Goal: Task Accomplishment & Management: Complete application form

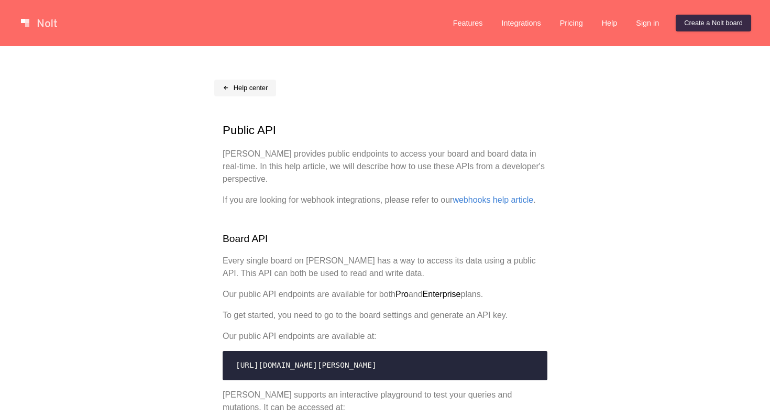
click at [228, 86] on span at bounding box center [226, 88] width 7 height 7
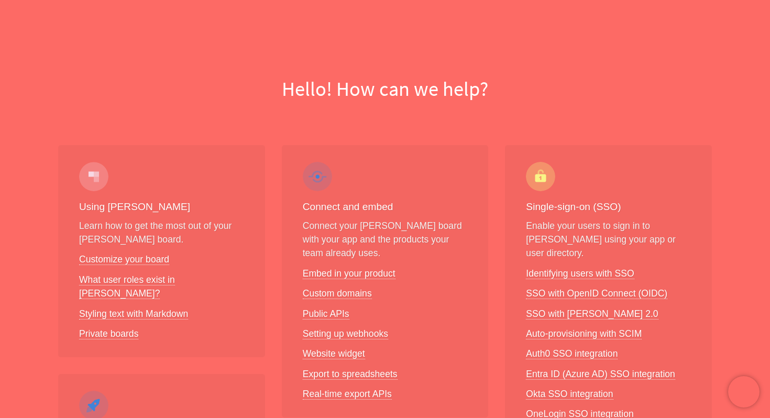
scroll to position [18, 0]
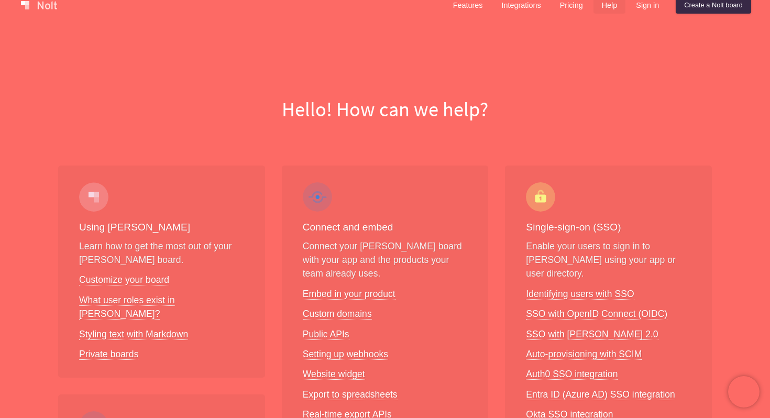
click at [218, 95] on h1 "Hello! How can we help?" at bounding box center [385, 109] width 754 height 28
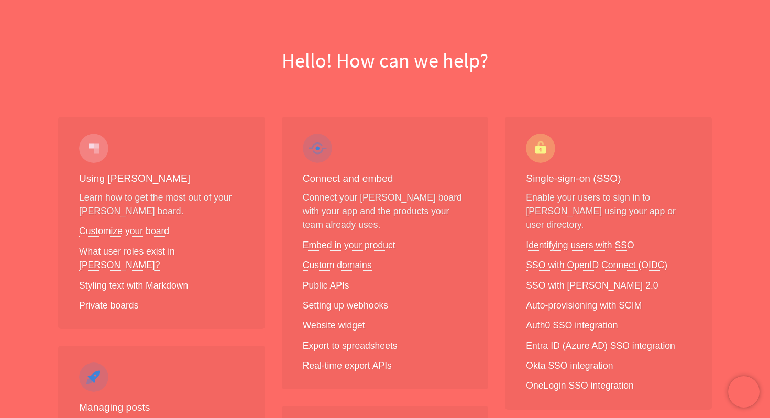
scroll to position [68, 0]
click at [344, 284] on link "Public APIs" at bounding box center [326, 284] width 47 height 11
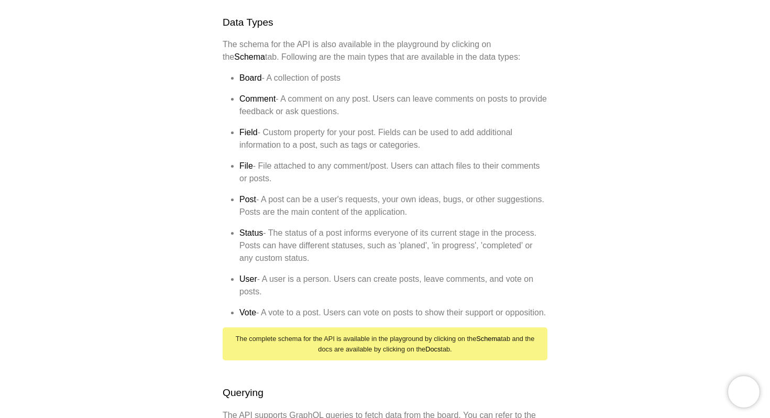
drag, startPoint x: 217, startPoint y: 127, endPoint x: 329, endPoint y: 418, distance: 311.5
click at [329, 418] on div "Help center Public API [PERSON_NAME] provides public endpoints to access your b…" at bounding box center [385, 243] width 770 height 1938
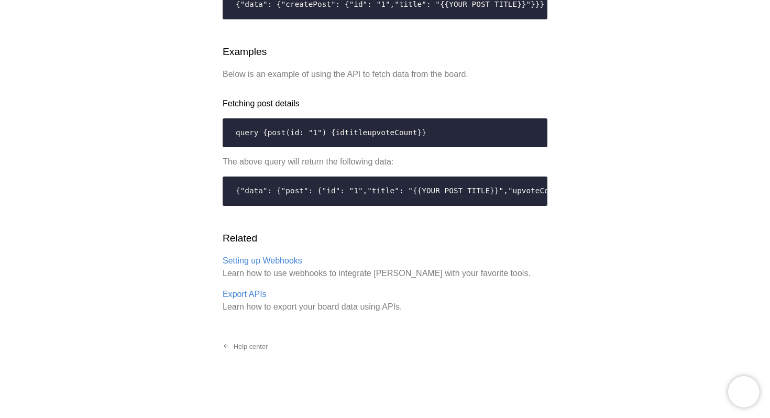
scroll to position [2156, 0]
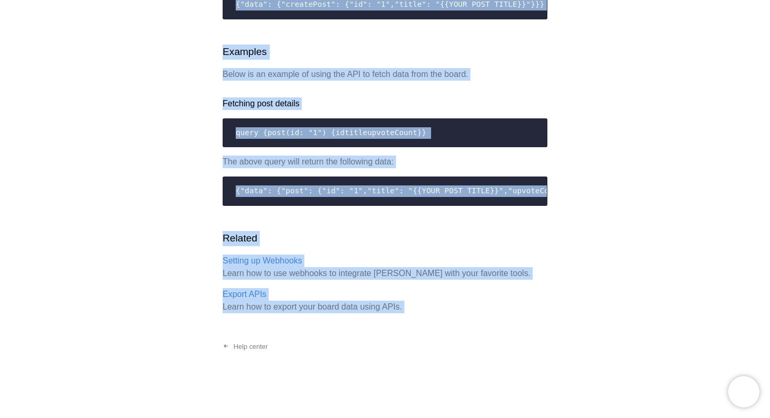
copy body "Public API [PERSON_NAME] provides public endpoints to access your board and boa…"
click at [249, 291] on link "Export APIs" at bounding box center [245, 294] width 44 height 9
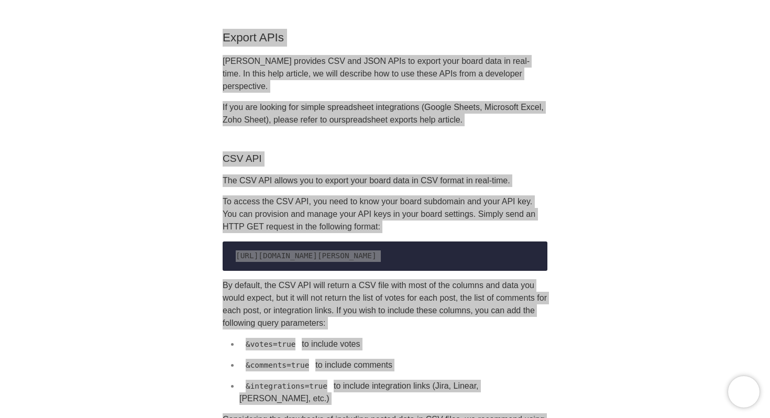
scroll to position [1, 0]
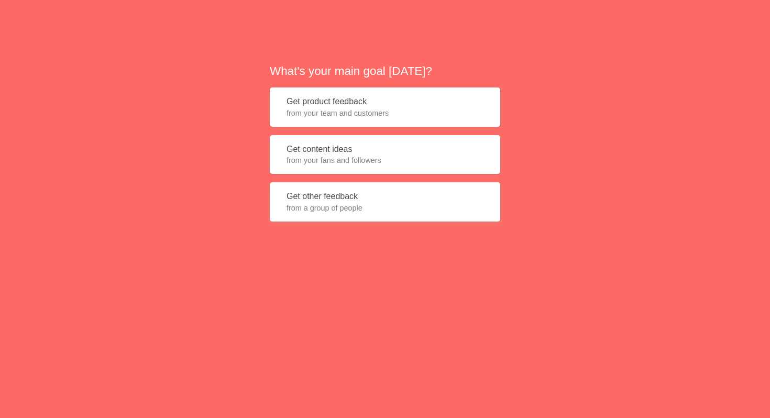
click at [401, 114] on span "from your team and customers" at bounding box center [385, 113] width 197 height 10
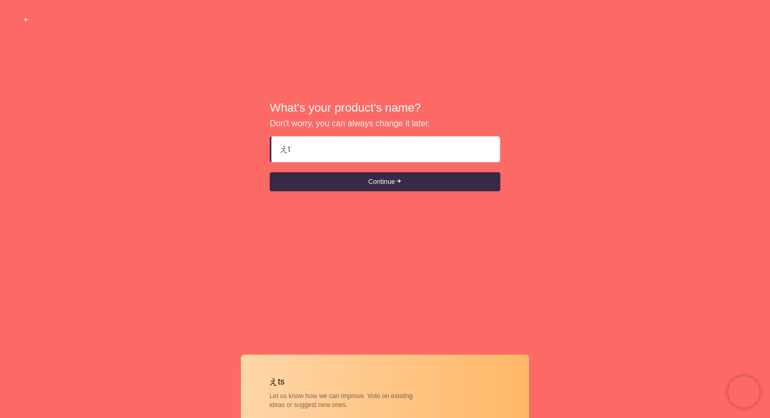
type input "え"
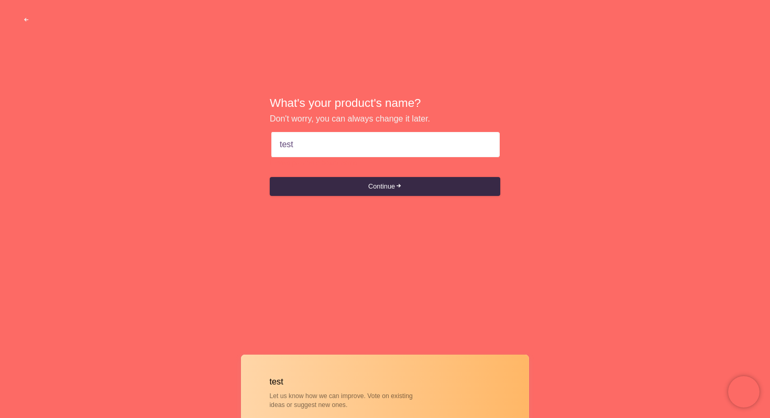
type input "test"
click at [405, 196] on div "What's your product's name? Don't worry, you can always change it later. test P…" at bounding box center [385, 146] width 770 height 293
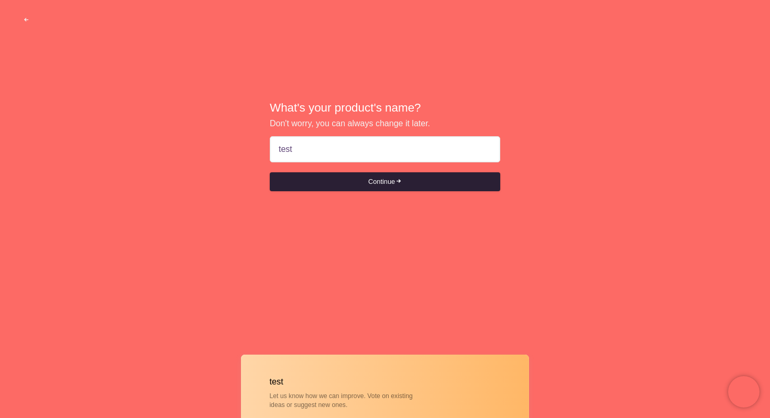
click at [410, 187] on button "Continue" at bounding box center [385, 181] width 231 height 19
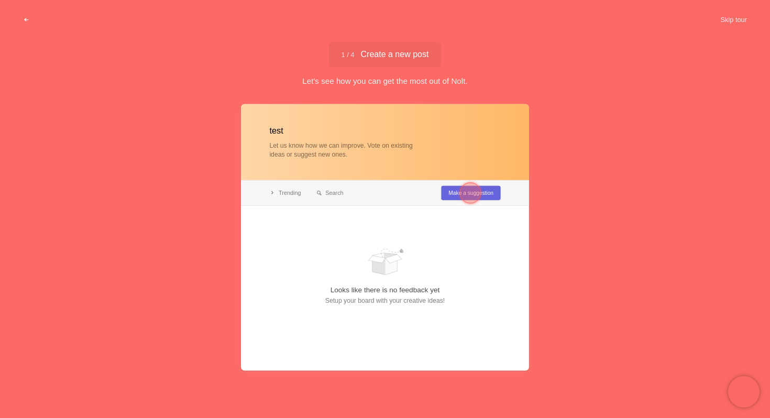
click at [474, 193] on div at bounding box center [470, 192] width 21 height 21
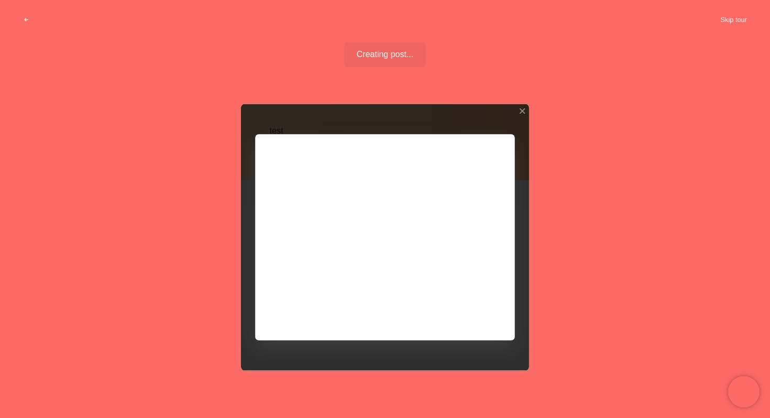
click at [745, 16] on button "Skip tour" at bounding box center [734, 19] width 52 height 19
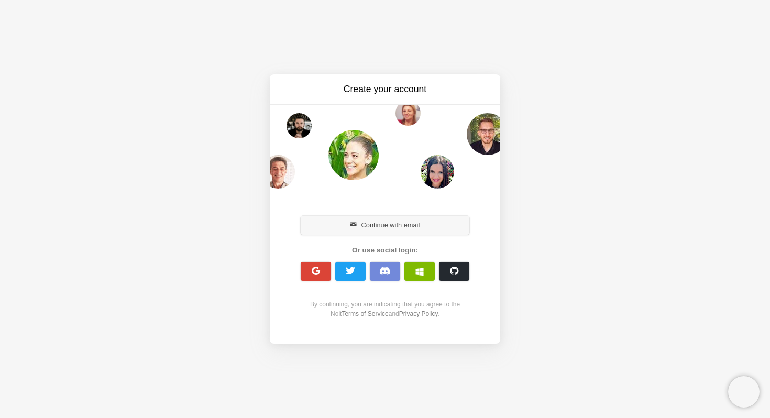
click at [414, 231] on button "Continue with email" at bounding box center [385, 225] width 169 height 19
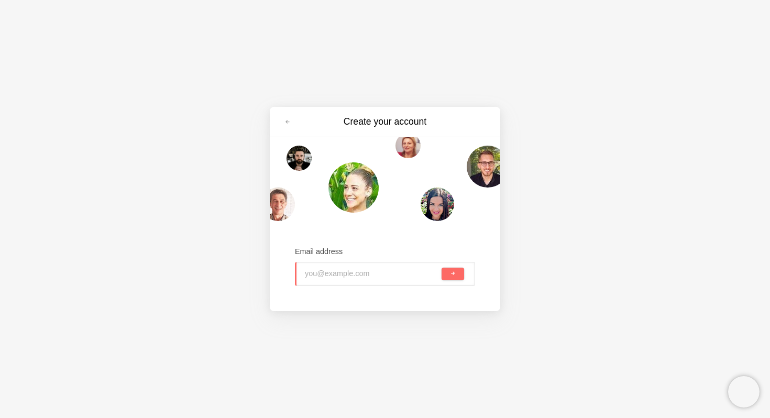
click at [329, 274] on input "email" at bounding box center [372, 274] width 135 height 23
type input "[EMAIL_ADDRESS][DOMAIN_NAME]"
click at [442, 268] on button "submit" at bounding box center [453, 274] width 23 height 13
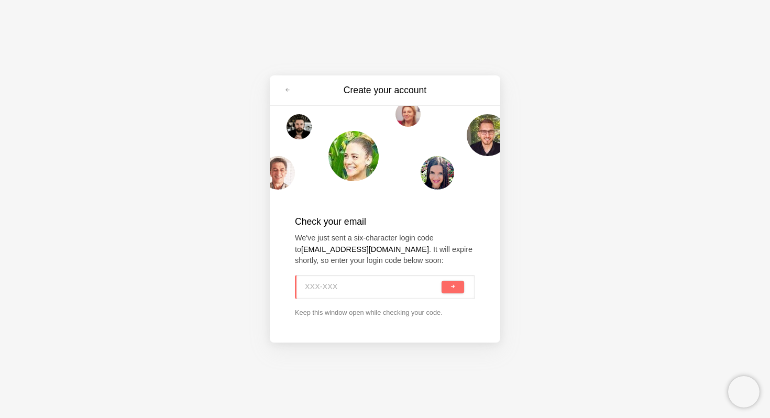
click at [360, 292] on input at bounding box center [372, 287] width 135 height 23
paste input "Q43-LSX"
type input "Q43-LSX"
click at [442, 281] on button "submit" at bounding box center [453, 287] width 23 height 13
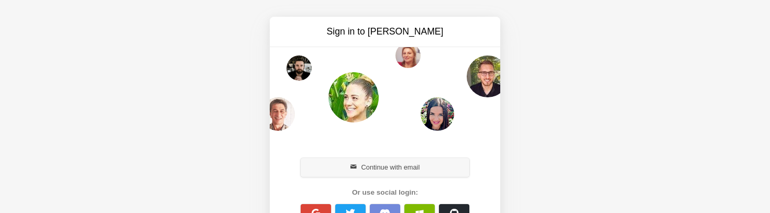
click at [409, 167] on button "Continue with email" at bounding box center [385, 167] width 169 height 19
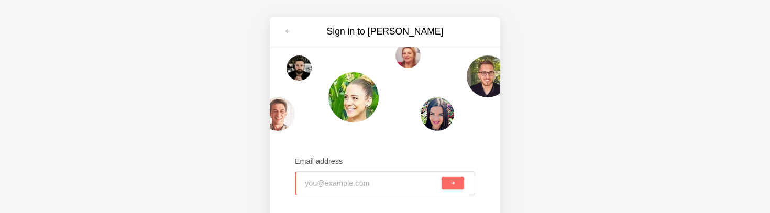
click at [387, 189] on input "email" at bounding box center [372, 183] width 135 height 23
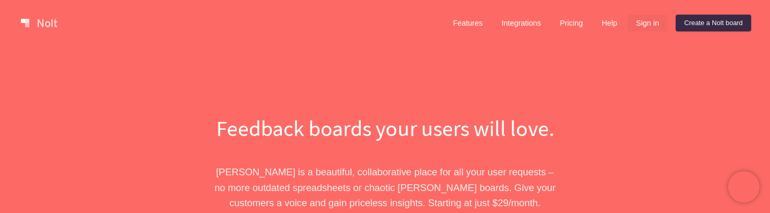
click at [650, 26] on link "Sign in" at bounding box center [648, 23] width 40 height 17
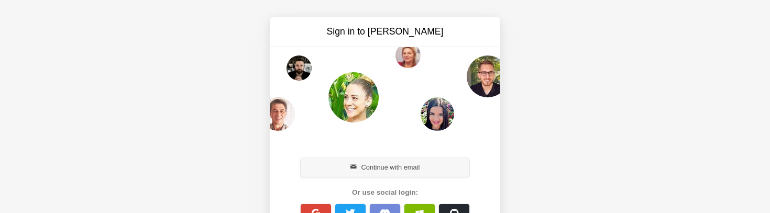
click at [351, 167] on span "button" at bounding box center [354, 167] width 7 height 7
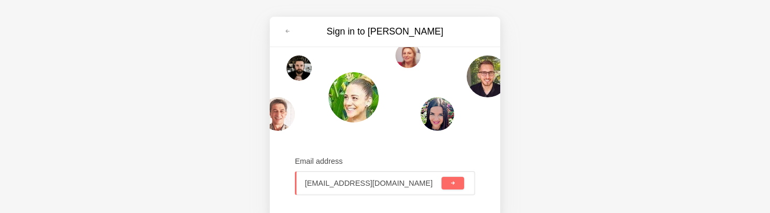
type input "[EMAIL_ADDRESS][DOMAIN_NAME]"
click at [455, 188] on button "submit" at bounding box center [453, 183] width 23 height 13
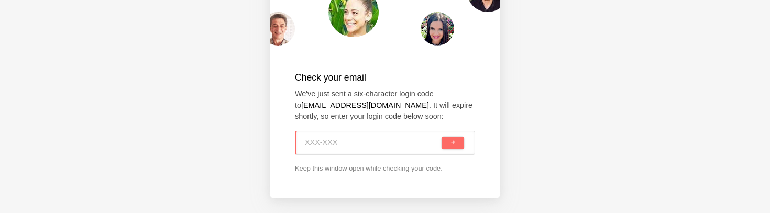
scroll to position [88, 0]
